Goal: Register for event/course

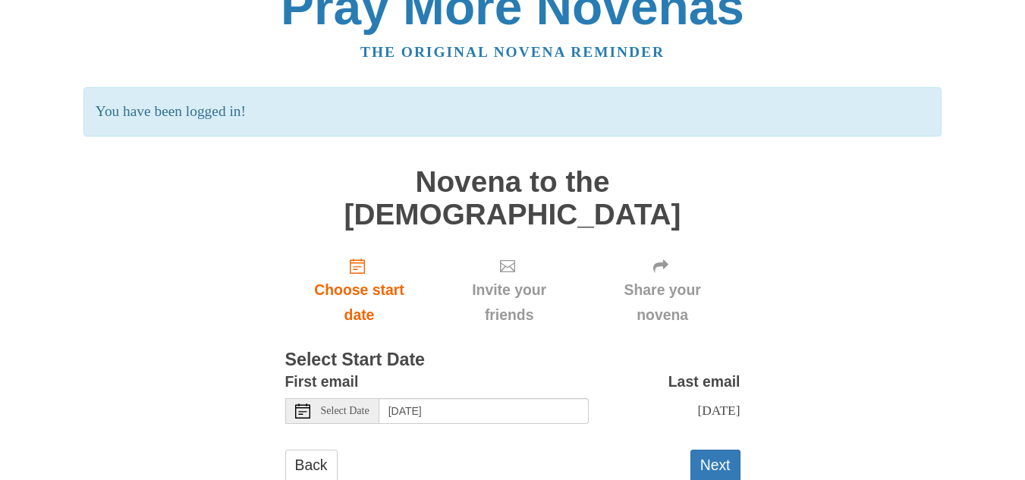
scroll to position [45, 0]
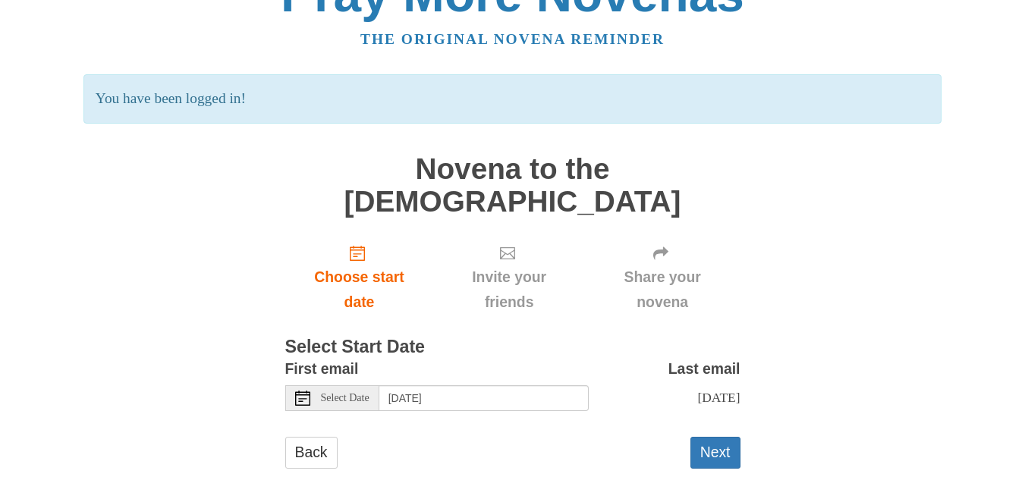
click at [351, 393] on span "Select Date" at bounding box center [345, 398] width 49 height 11
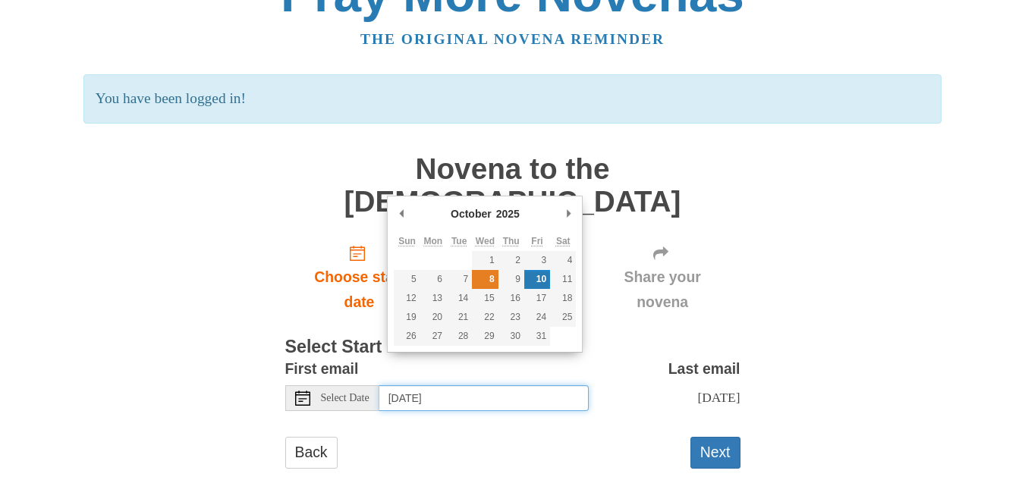
type input "Wednesday, October 8th"
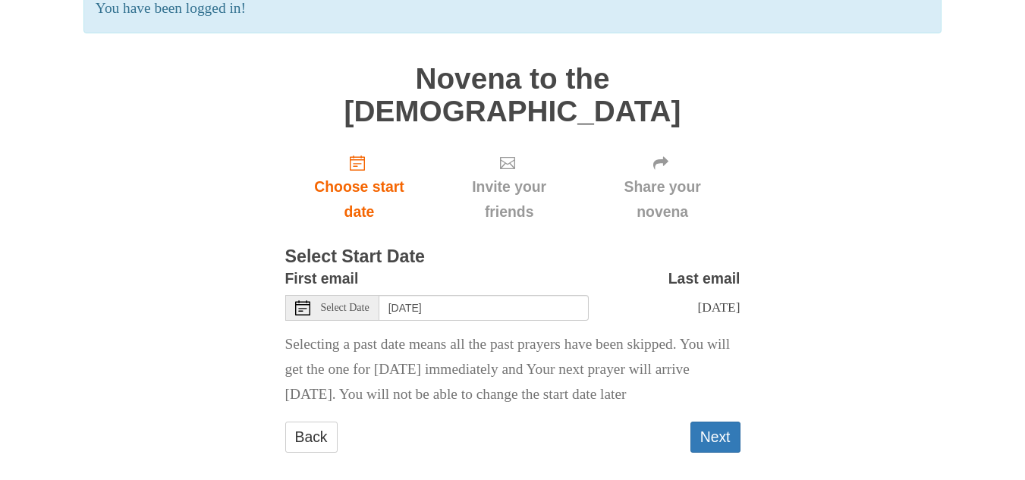
scroll to position [145, 0]
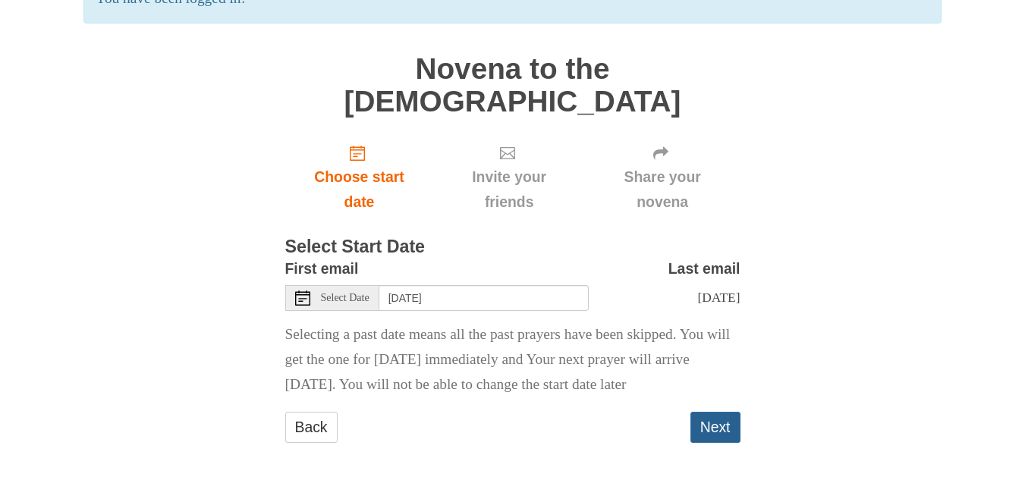
click at [708, 420] on button "Next" at bounding box center [716, 427] width 50 height 31
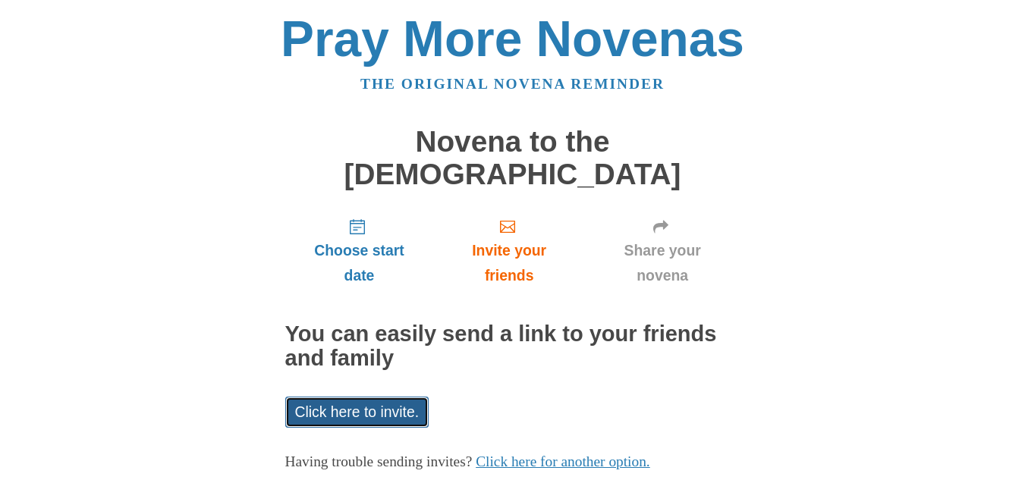
click at [338, 397] on link "Click here to invite." at bounding box center [357, 412] width 144 height 31
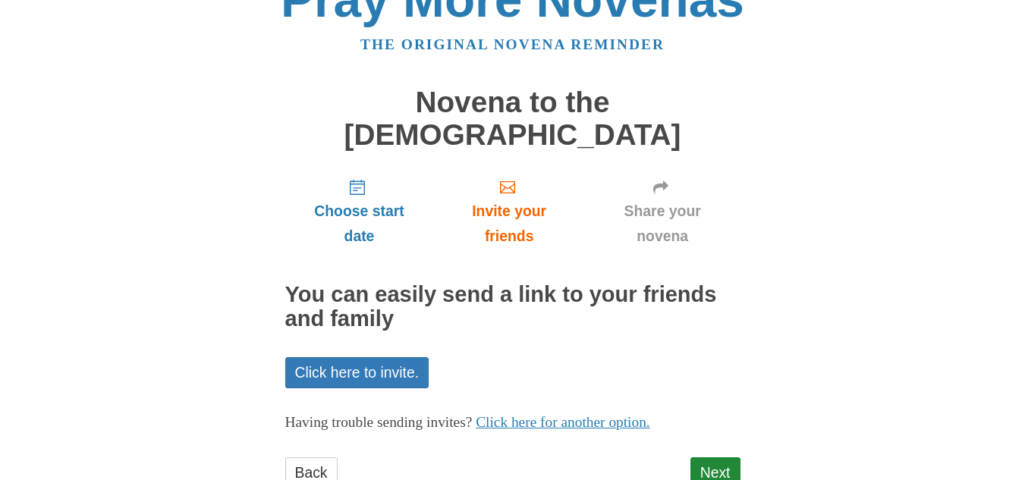
scroll to position [60, 0]
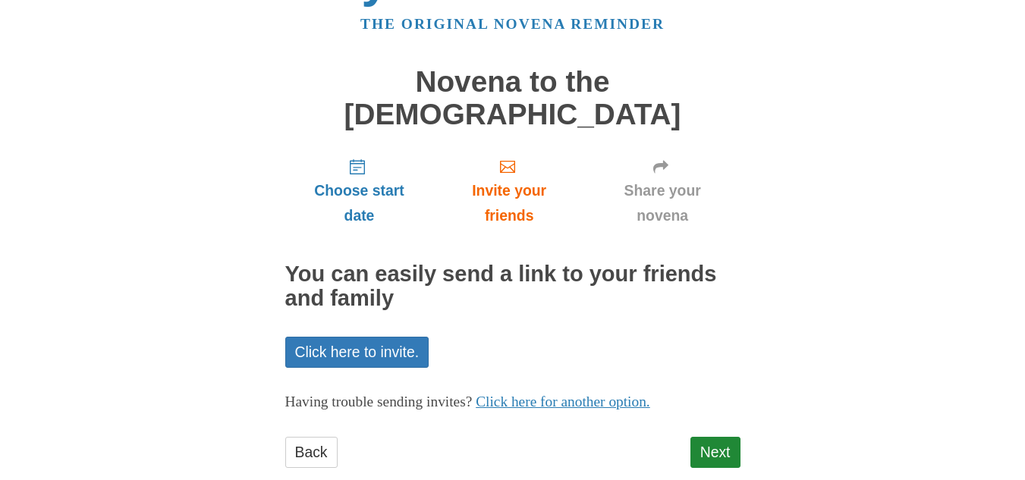
click at [823, 293] on div "Pray More Novenas The original novena reminder Novena to the Holy Spirit Choose…" at bounding box center [513, 226] width 888 height 573
click at [735, 437] on link "Next" at bounding box center [716, 452] width 50 height 31
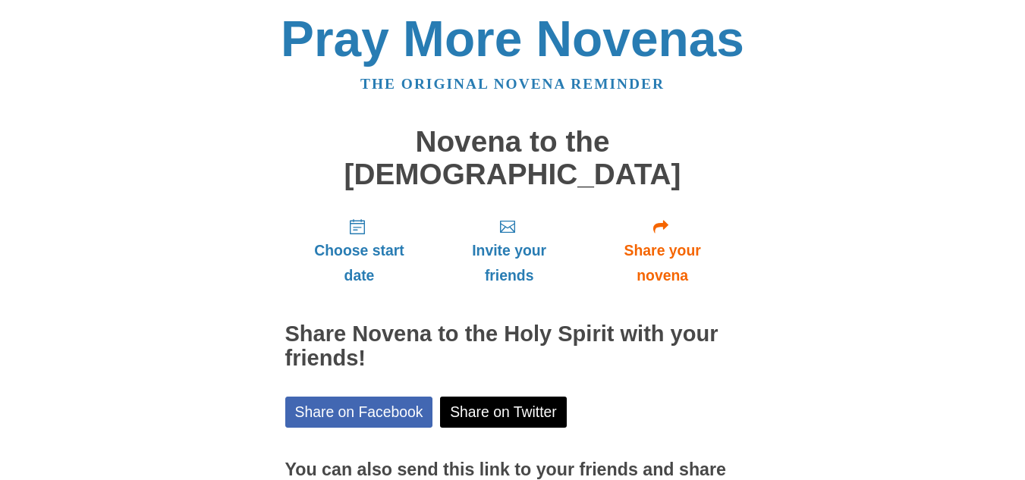
scroll to position [129, 0]
